Goal: Obtain resource: Obtain resource

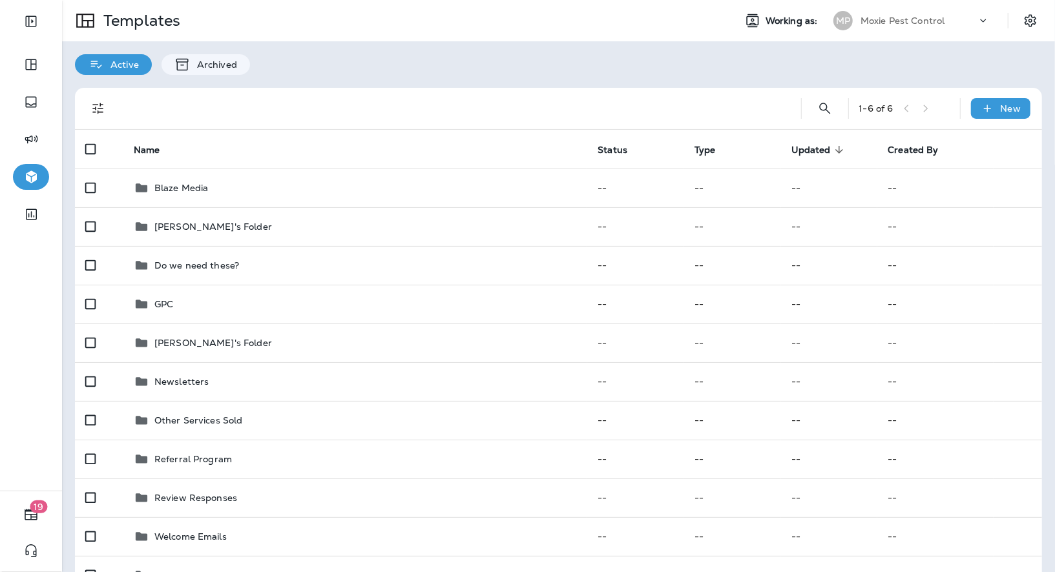
click at [908, 20] on p "Moxie Pest Control" at bounding box center [902, 21] width 85 height 10
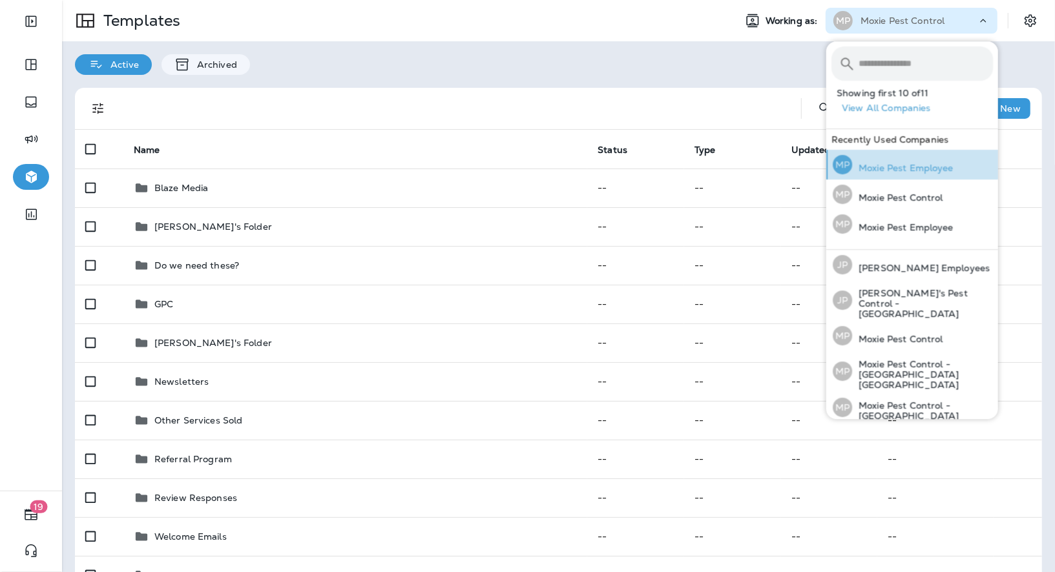
click at [890, 175] on div "MP Moxie Pest Employee" at bounding box center [893, 165] width 131 height 30
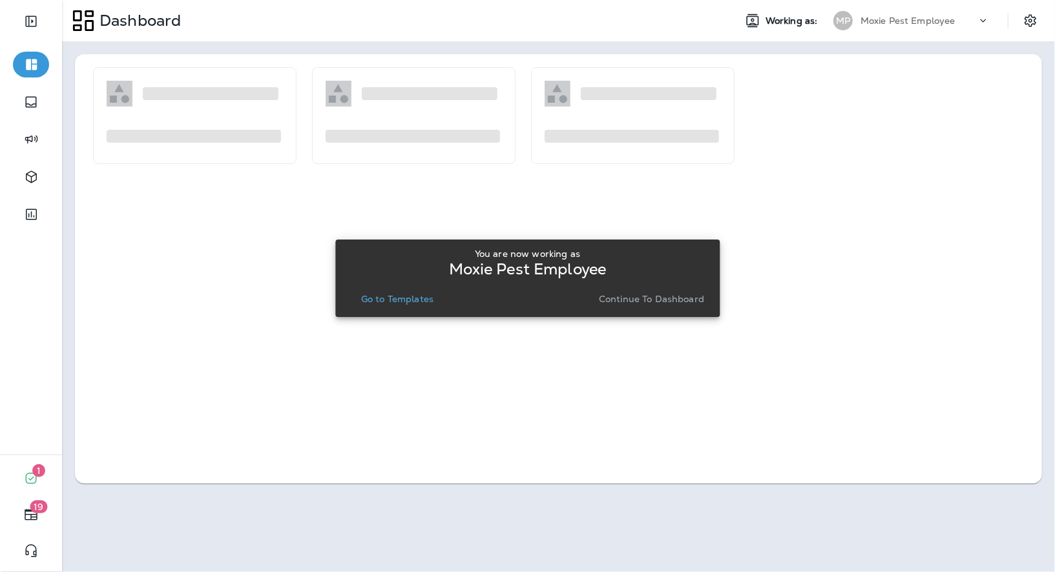
click at [405, 294] on p "Go to Templates" at bounding box center [397, 299] width 72 height 10
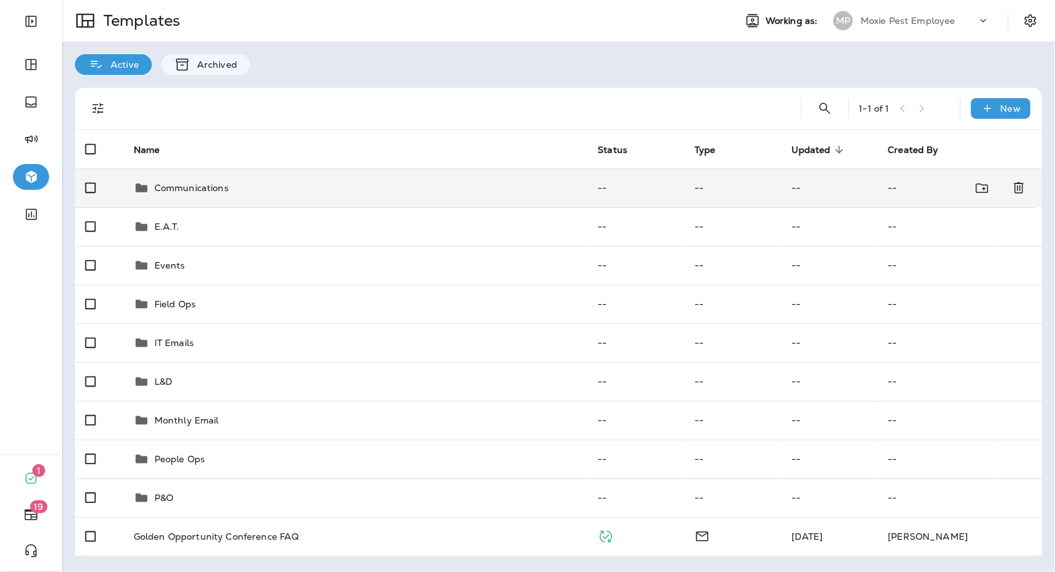
click at [180, 195] on td "Communications" at bounding box center [355, 188] width 464 height 39
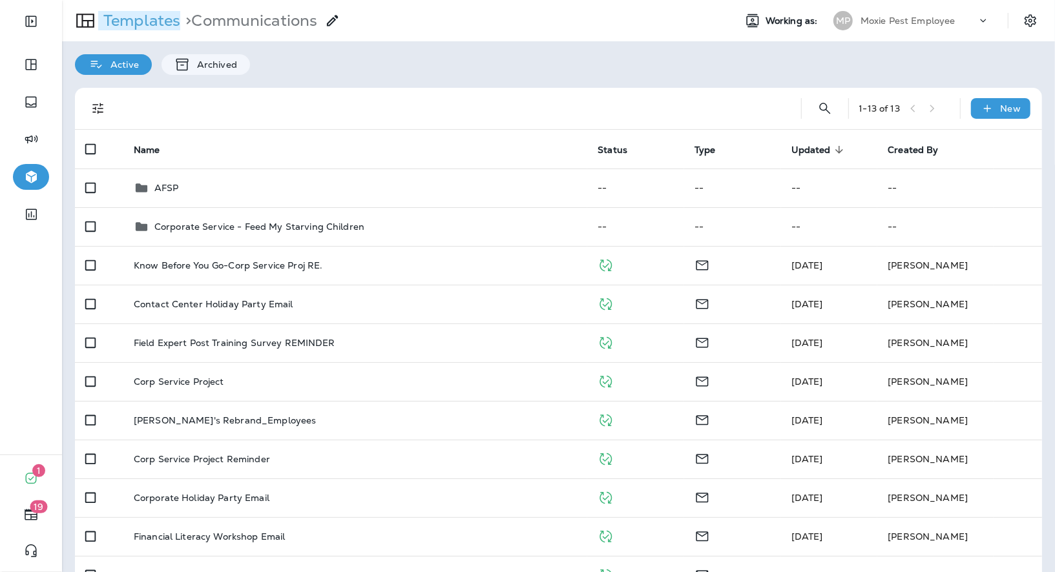
click at [150, 28] on p "Templates" at bounding box center [139, 20] width 82 height 19
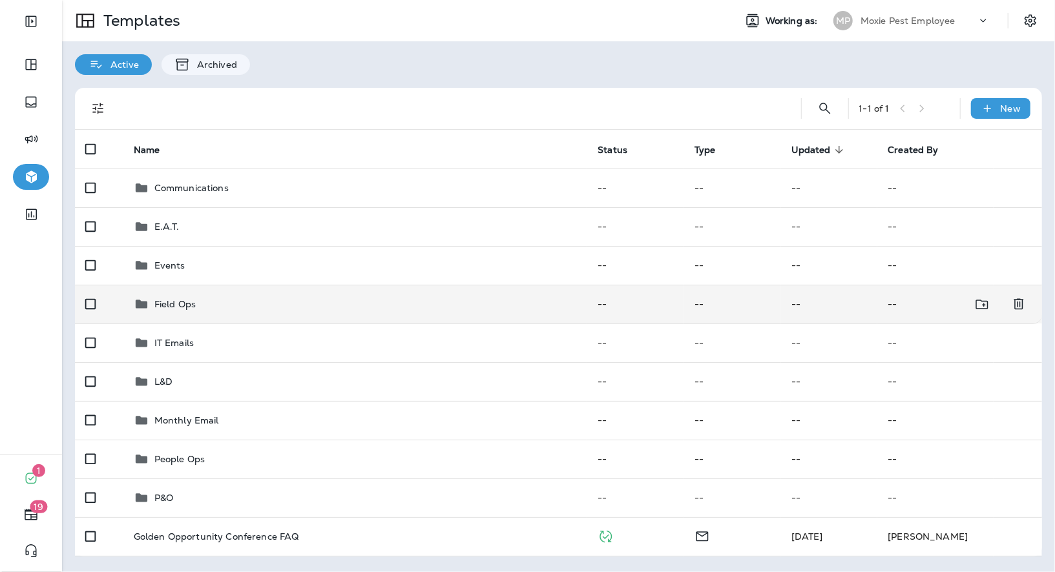
click at [171, 309] on div "Field Ops" at bounding box center [174, 305] width 41 height 16
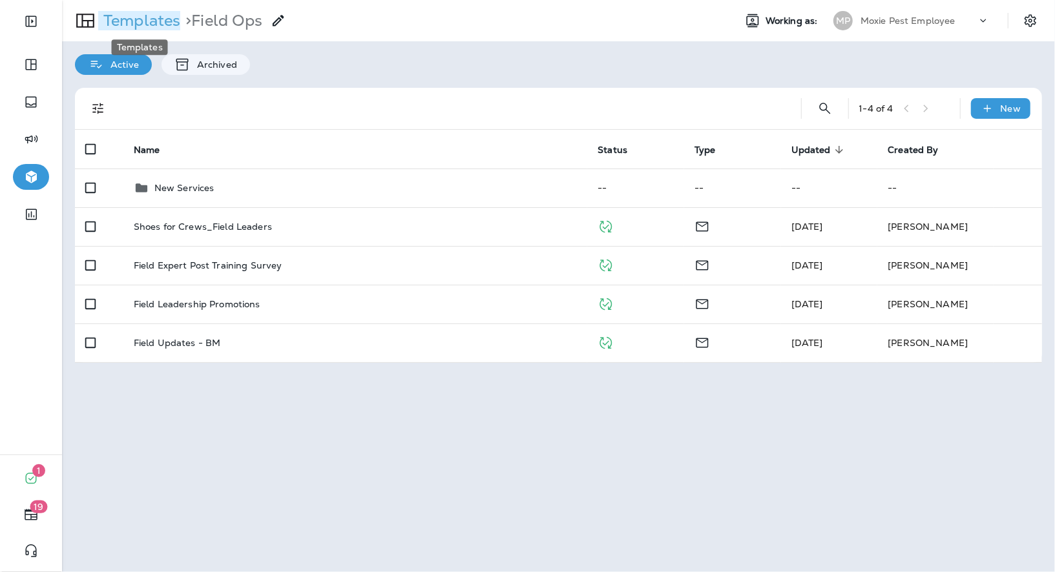
click at [152, 18] on p "Templates" at bounding box center [139, 20] width 82 height 19
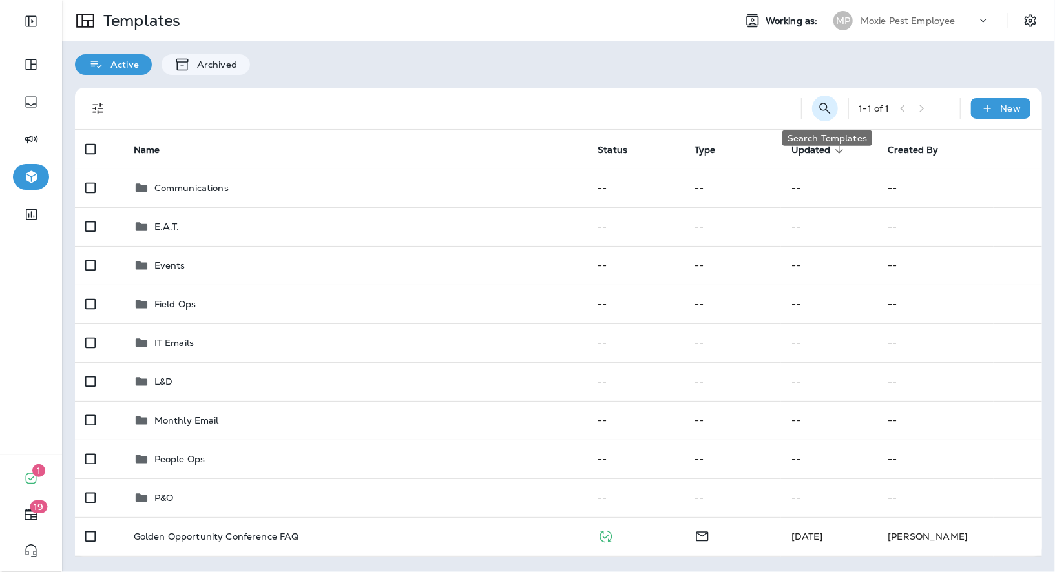
click at [828, 108] on icon "Search Templates" at bounding box center [824, 108] width 11 height 11
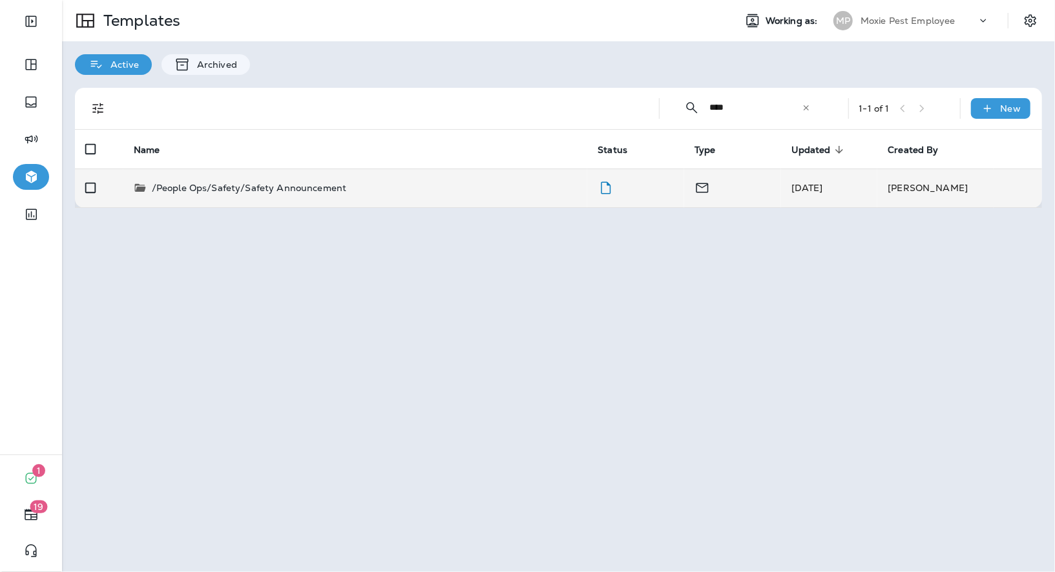
type input "****"
click at [290, 186] on p "/People Ops/Safety/Safety Announcement" at bounding box center [249, 188] width 194 height 13
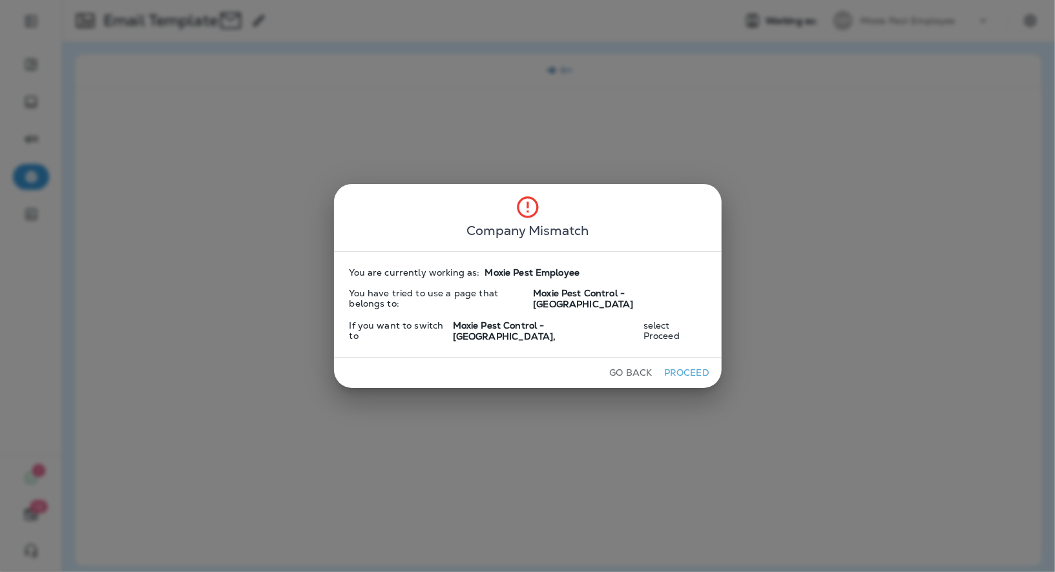
click at [667, 363] on button "Proceed" at bounding box center [687, 373] width 48 height 20
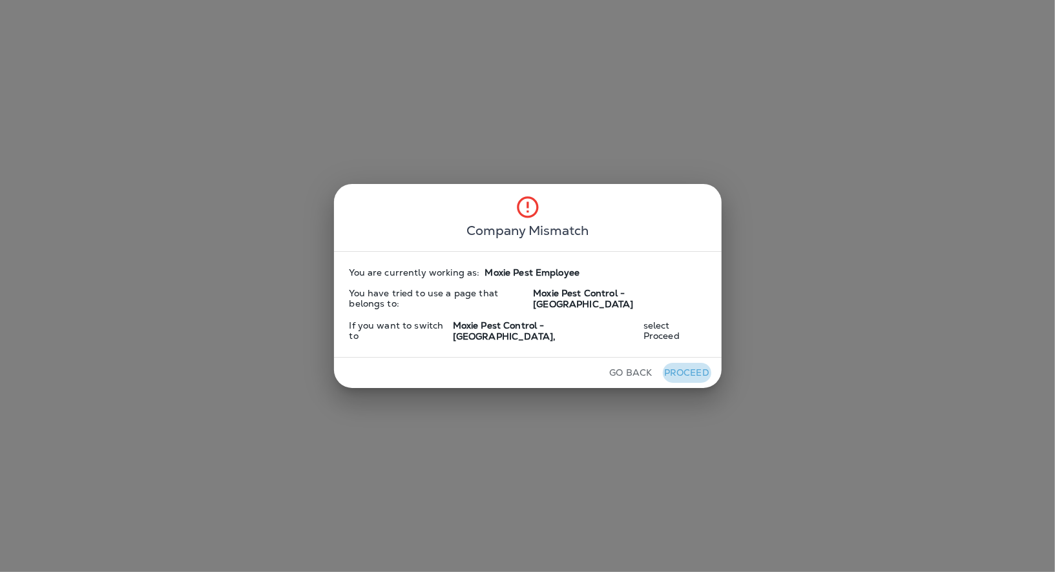
click at [667, 364] on button "Proceed" at bounding box center [687, 373] width 48 height 20
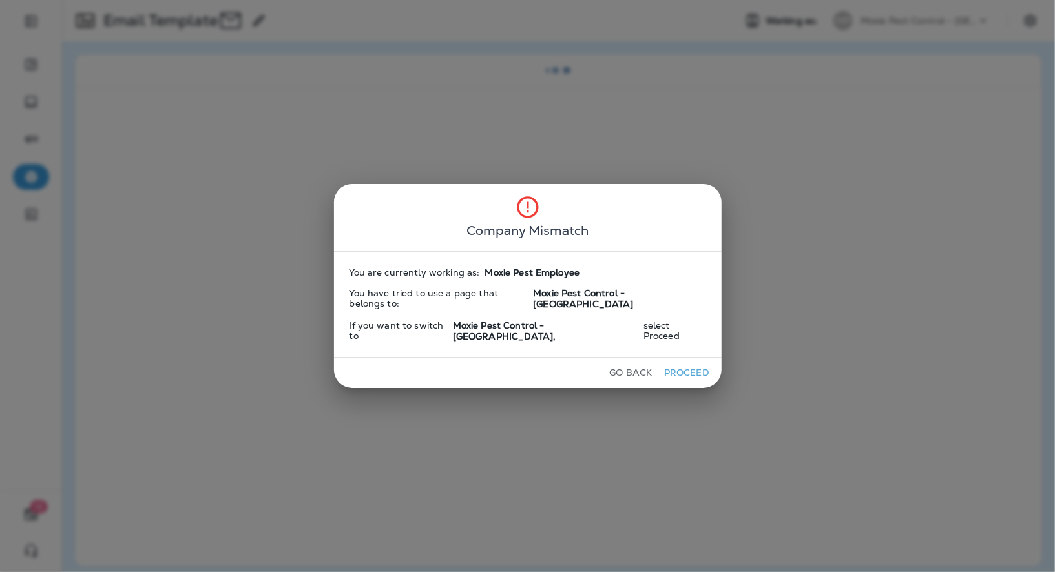
click at [667, 364] on button "Proceed" at bounding box center [687, 373] width 48 height 20
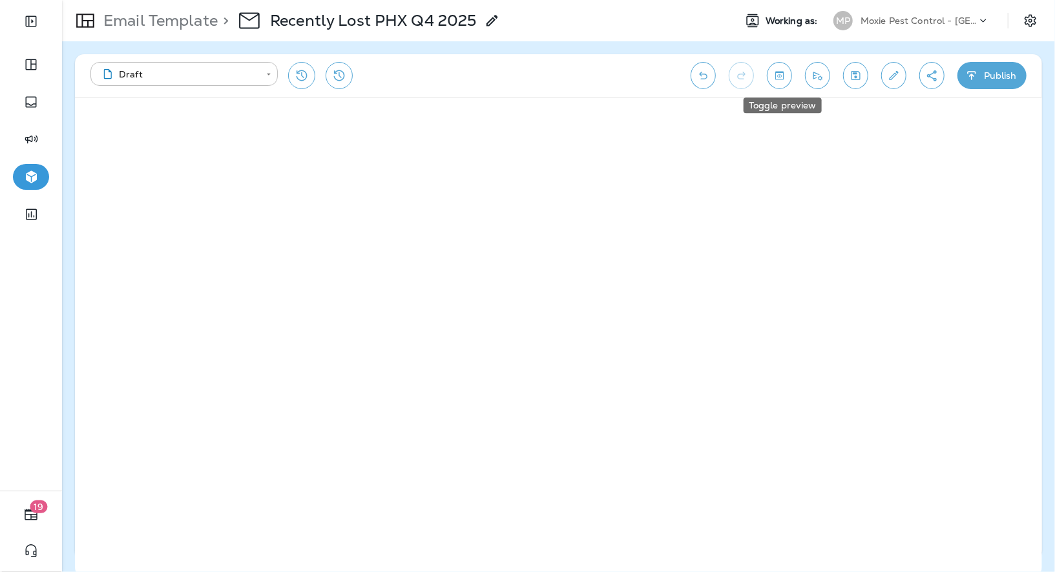
click at [778, 83] on button "Toggle preview" at bounding box center [779, 75] width 25 height 27
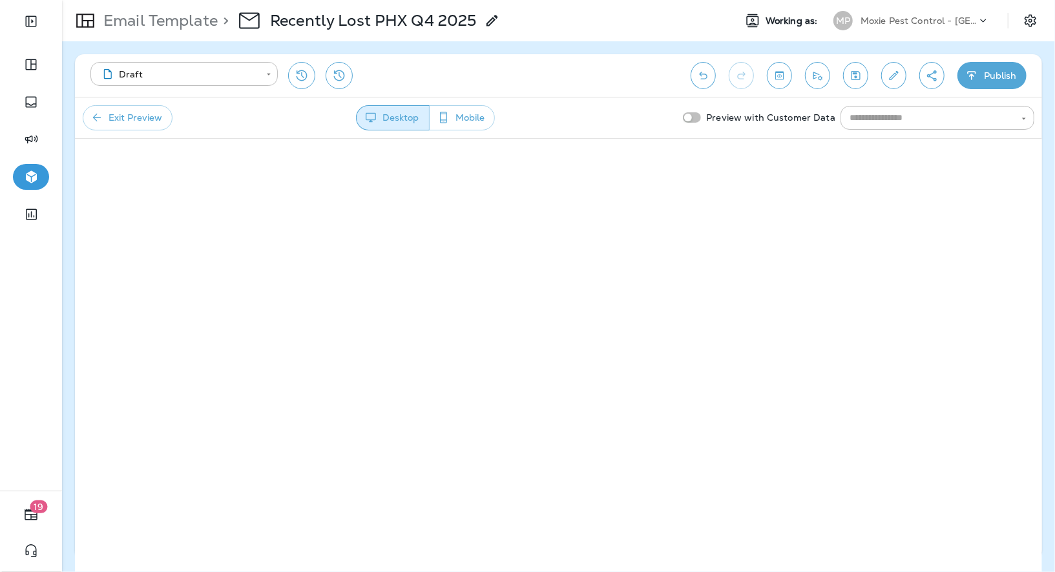
click at [146, 115] on button "Exit Preview" at bounding box center [128, 117] width 90 height 25
